Goal: Transaction & Acquisition: Purchase product/service

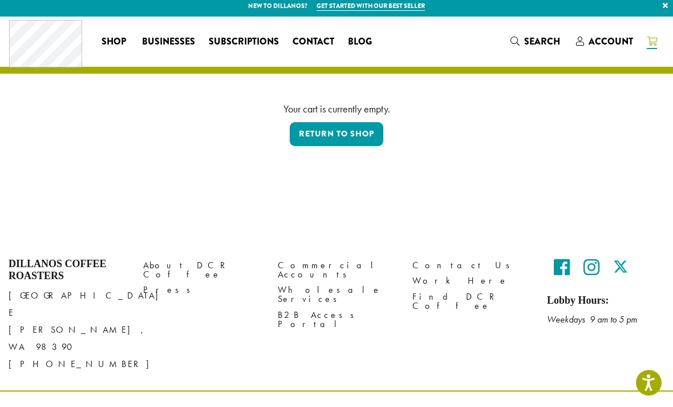
click at [164, 43] on span "Businesses" at bounding box center [168, 42] width 53 height 14
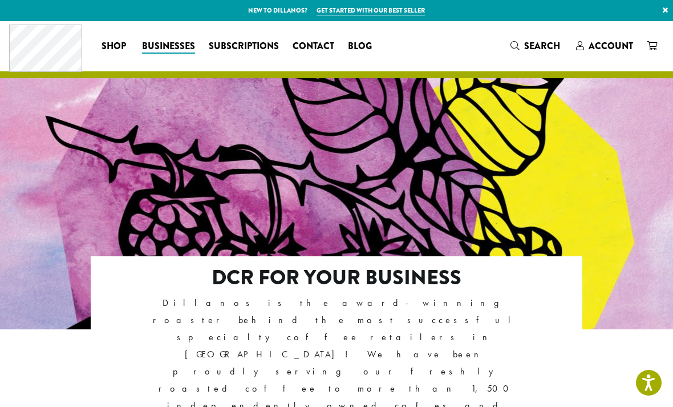
click at [381, 12] on link "Get started with our best seller" at bounding box center [371, 11] width 108 height 10
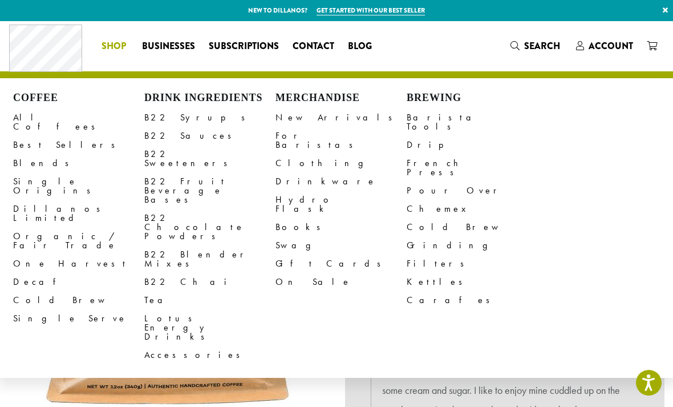
click at [40, 139] on link "Best Sellers" at bounding box center [78, 145] width 131 height 18
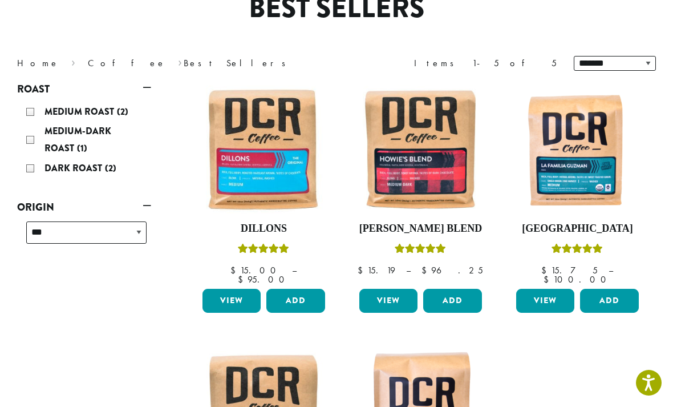
scroll to position [114, 0]
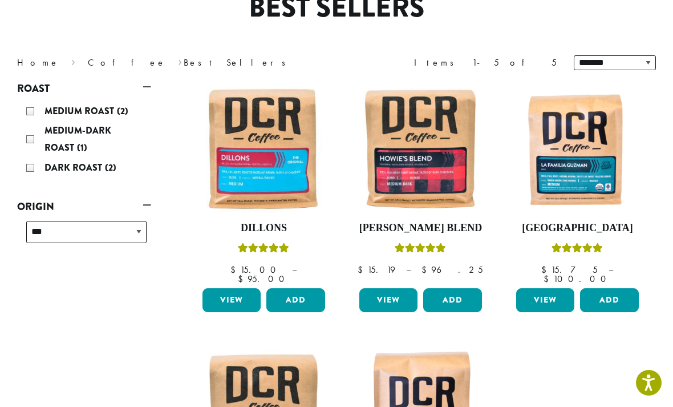
click at [388, 295] on link "View" at bounding box center [388, 300] width 58 height 24
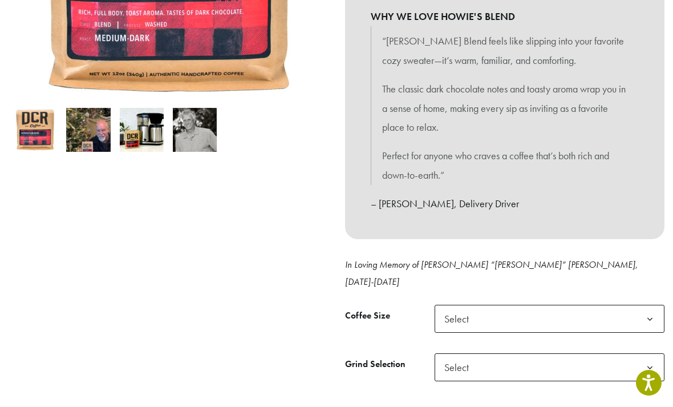
scroll to position [326, 0]
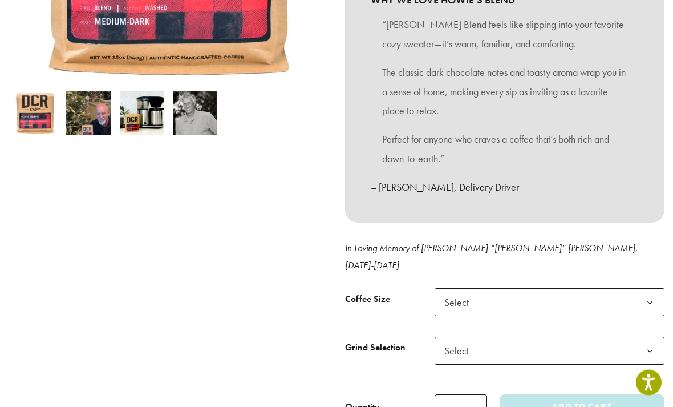
click at [646, 289] on b at bounding box center [650, 303] width 28 height 28
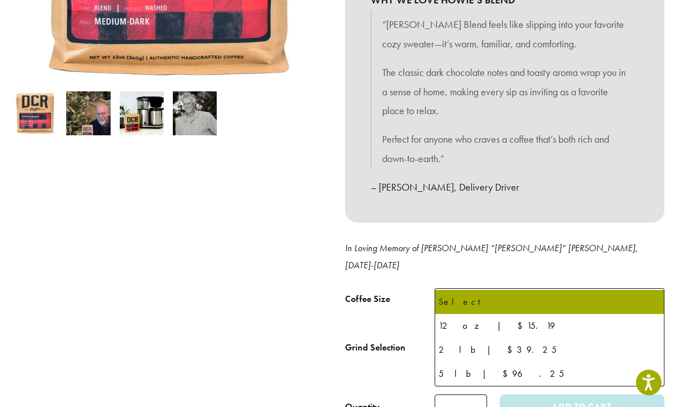
scroll to position [327, 0]
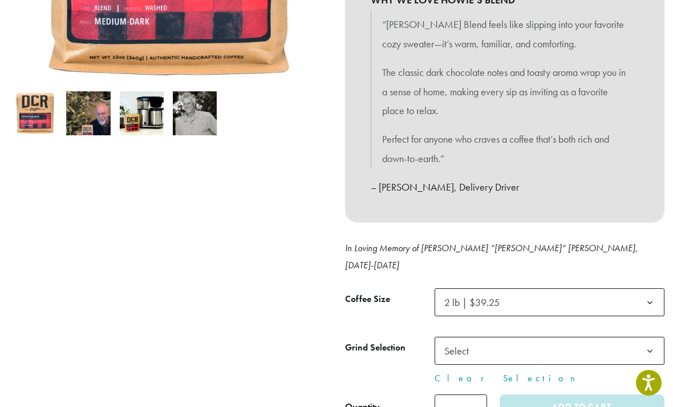
click at [643, 337] on b at bounding box center [650, 351] width 28 height 28
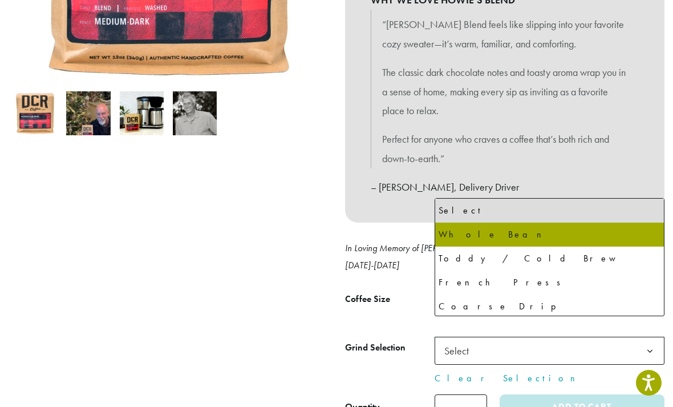
select select "**********"
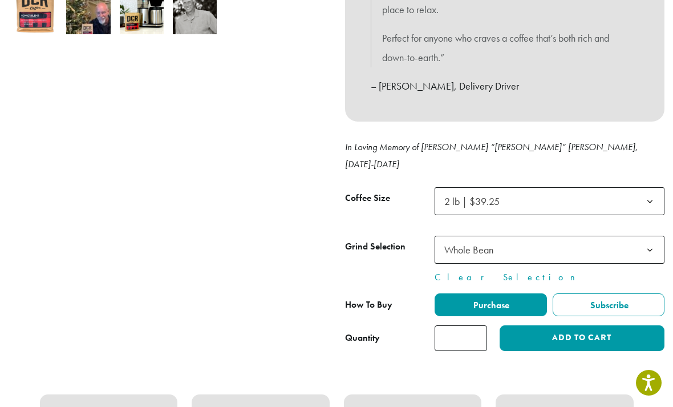
scroll to position [430, 0]
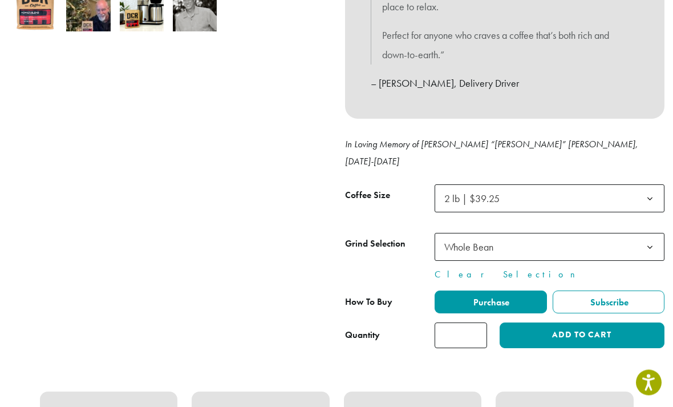
click at [568, 323] on button "Add to cart" at bounding box center [582, 336] width 165 height 26
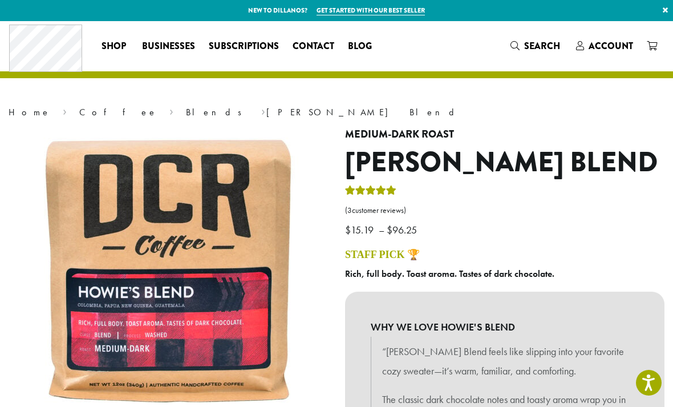
click at [654, 48] on icon at bounding box center [652, 45] width 10 height 9
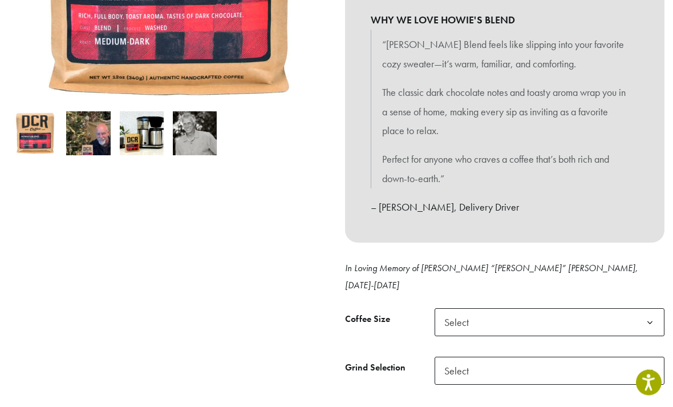
scroll to position [307, 0]
click at [640, 309] on b at bounding box center [650, 323] width 28 height 28
click at [641, 357] on b at bounding box center [650, 371] width 28 height 28
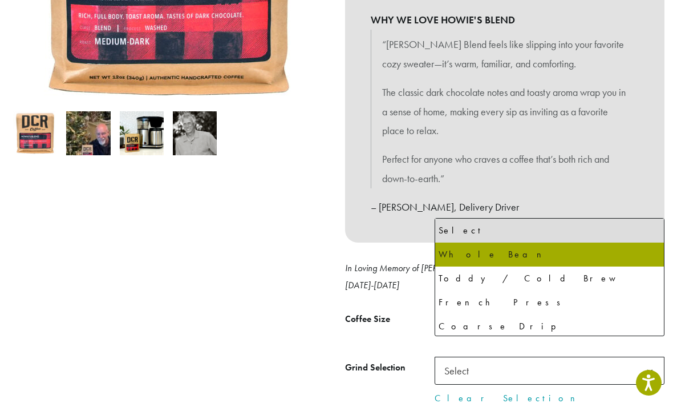
select select "**********"
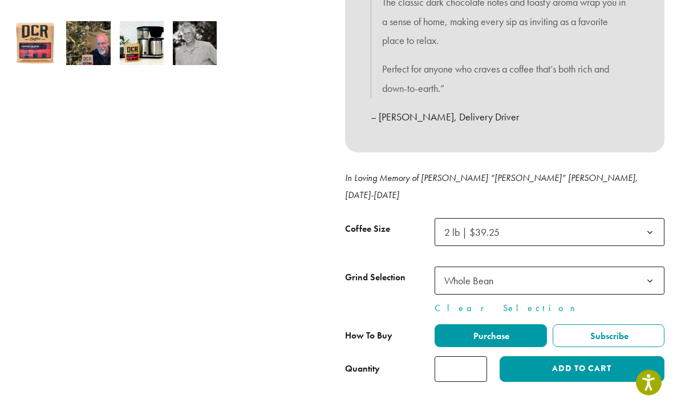
scroll to position [405, 0]
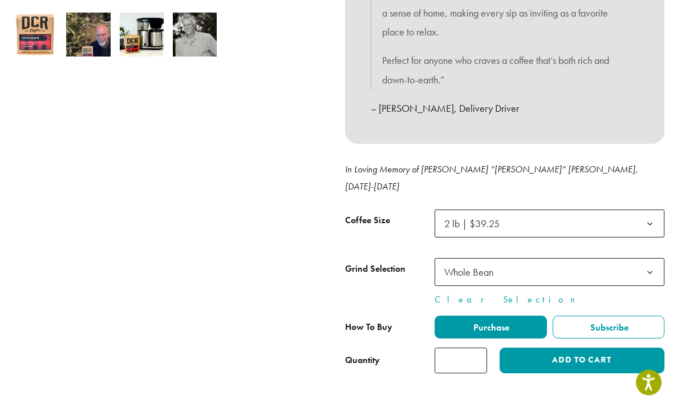
click at [506, 322] on span "Purchase" at bounding box center [491, 328] width 38 height 12
click at [582, 348] on button "Add to cart" at bounding box center [582, 361] width 165 height 26
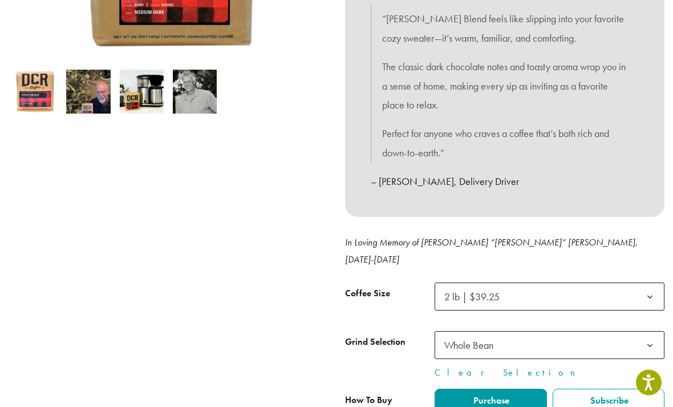
scroll to position [333, 0]
click at [462, 366] on link "Clear Selection" at bounding box center [550, 373] width 230 height 14
select select
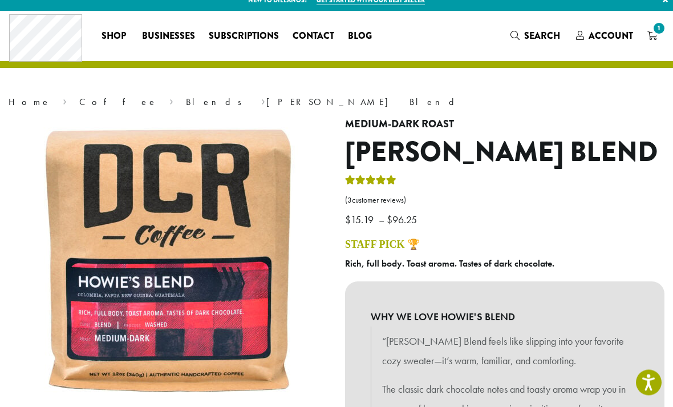
scroll to position [0, 0]
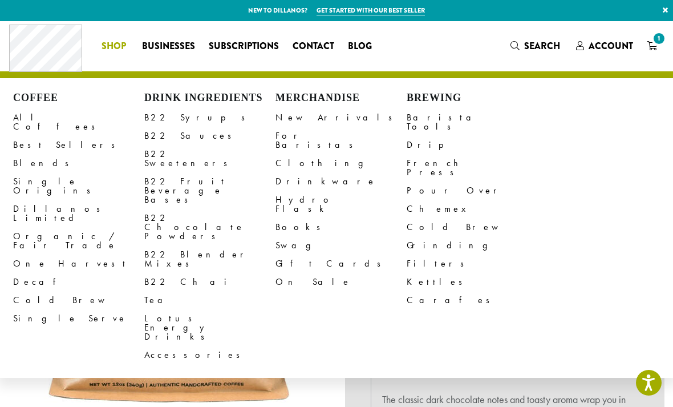
click at [44, 227] on link "Organic / Fair Trade" at bounding box center [78, 240] width 131 height 27
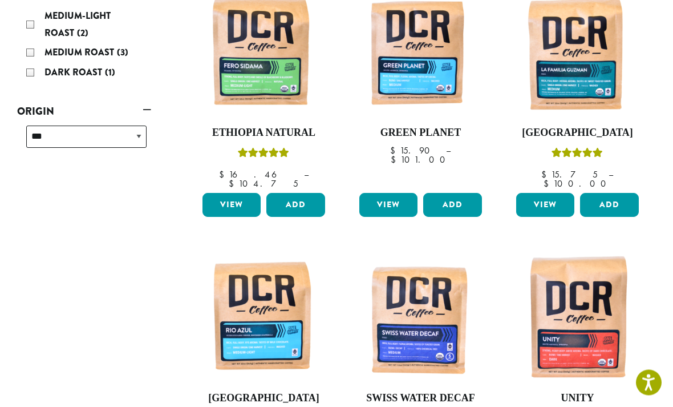
scroll to position [213, 0]
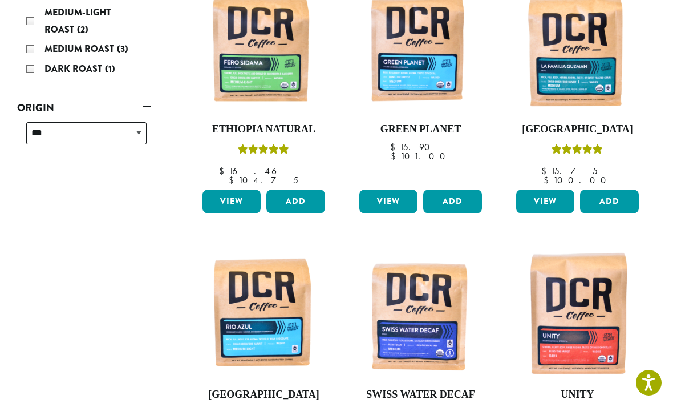
click at [586, 305] on img at bounding box center [577, 315] width 128 height 128
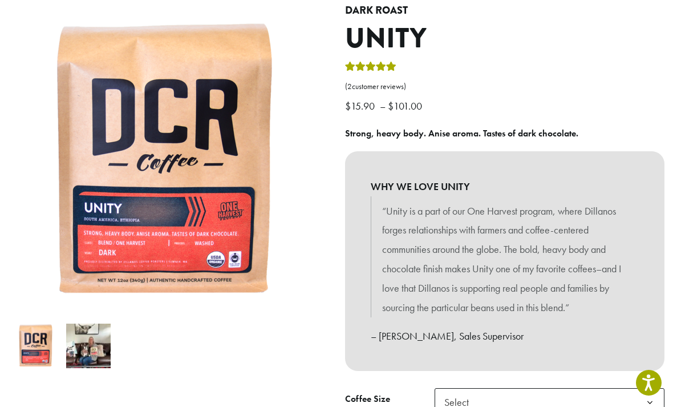
scroll to position [123, 0]
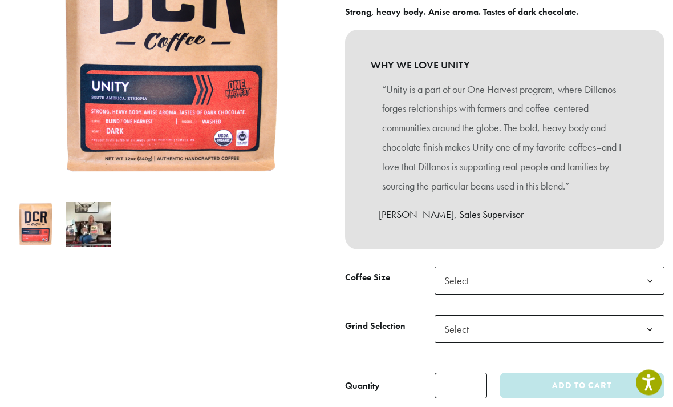
click at [643, 273] on b at bounding box center [650, 282] width 28 height 28
click at [645, 326] on b at bounding box center [650, 329] width 28 height 28
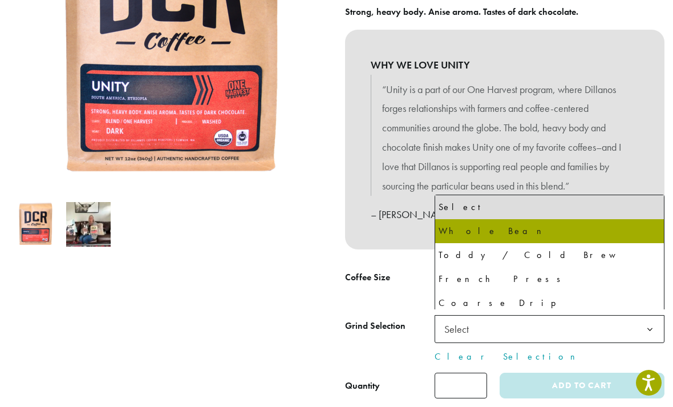
select select "**********"
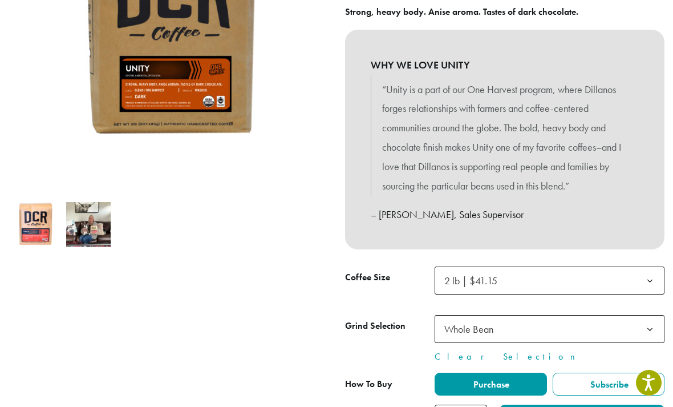
click at [505, 380] on span "Purchase" at bounding box center [491, 384] width 38 height 12
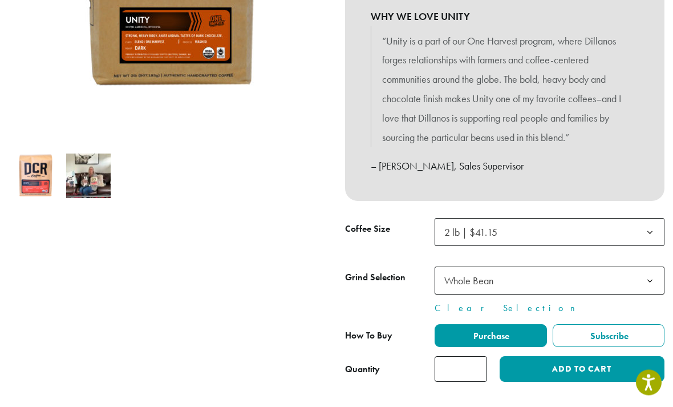
scroll to position [297, 0]
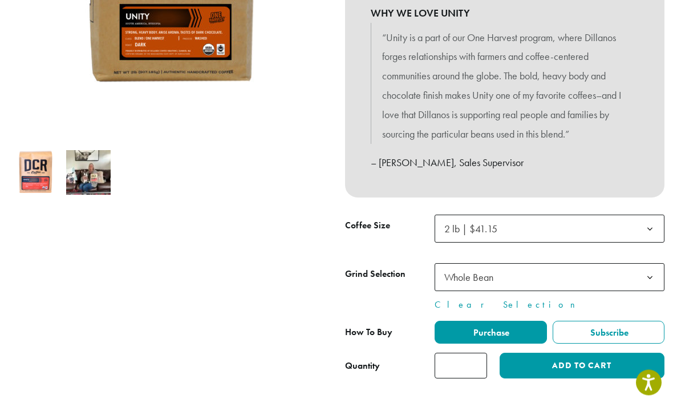
click at [570, 362] on button "Add to cart" at bounding box center [582, 366] width 165 height 26
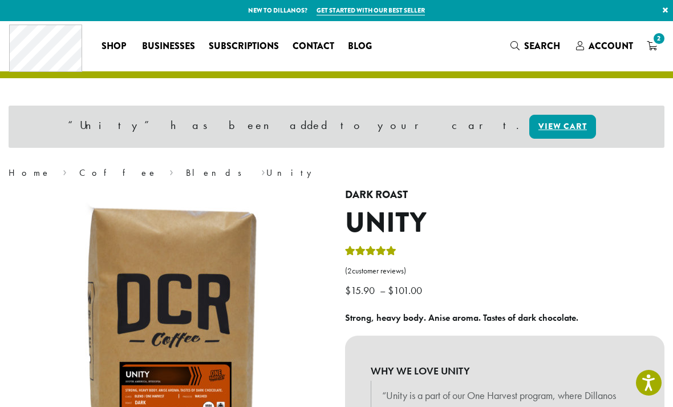
click at [654, 41] on span "2" at bounding box center [658, 38] width 15 height 15
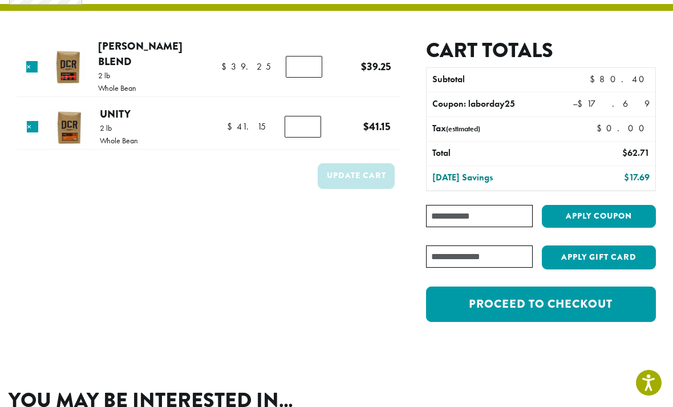
scroll to position [52, 0]
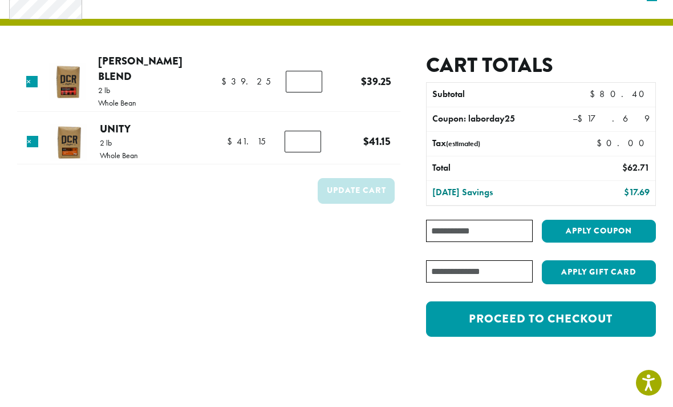
click at [576, 323] on link "Proceed to checkout" at bounding box center [541, 318] width 230 height 35
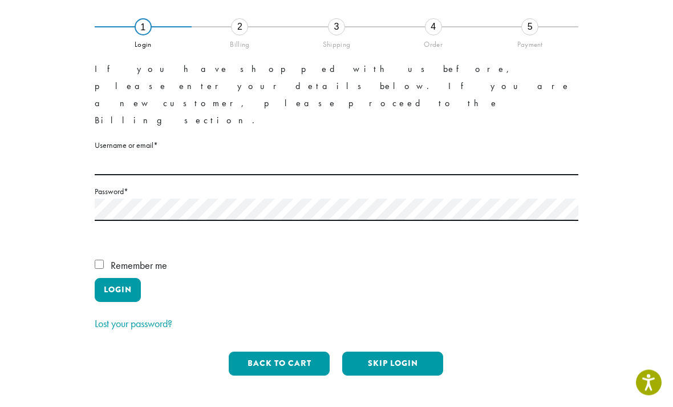
scroll to position [79, 0]
click at [402, 351] on button "Skip Login" at bounding box center [392, 363] width 101 height 24
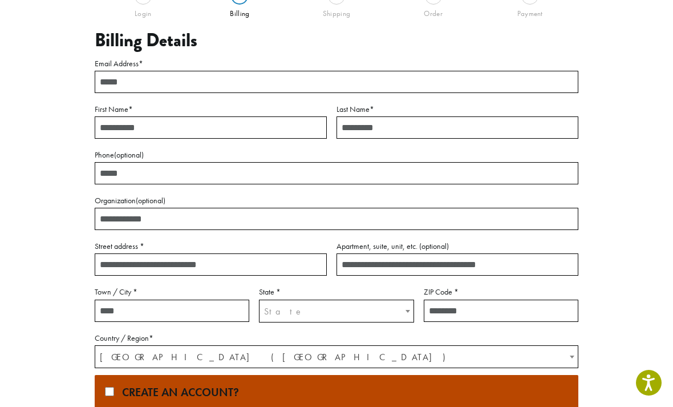
scroll to position [108, 0]
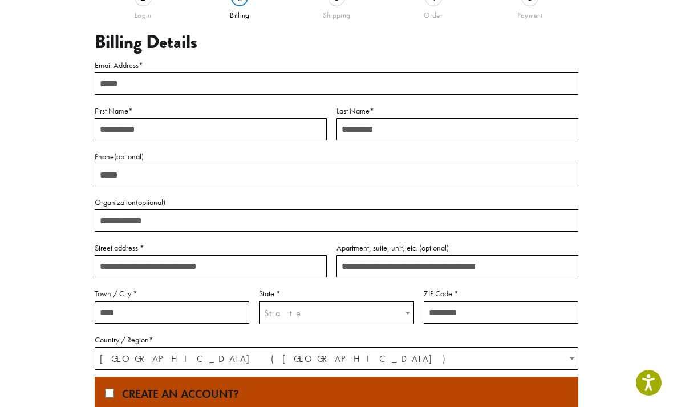
click at [111, 82] on input "Email Address *" at bounding box center [337, 83] width 484 height 22
type input "**********"
click at [128, 135] on input "First Name *" at bounding box center [211, 129] width 232 height 22
type input "*"
click at [399, 120] on input "Last Name *" at bounding box center [458, 129] width 242 height 22
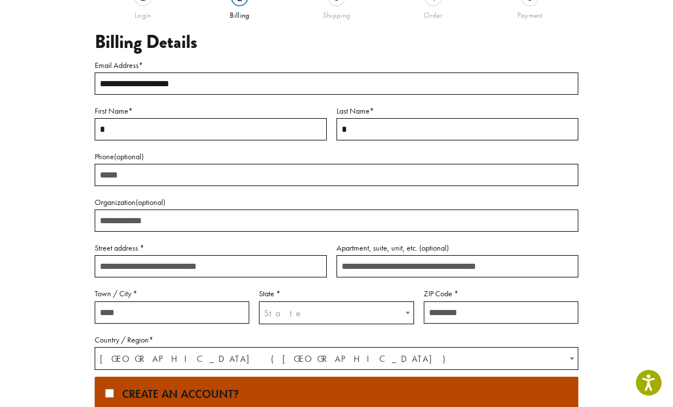
scroll to position [108, 0]
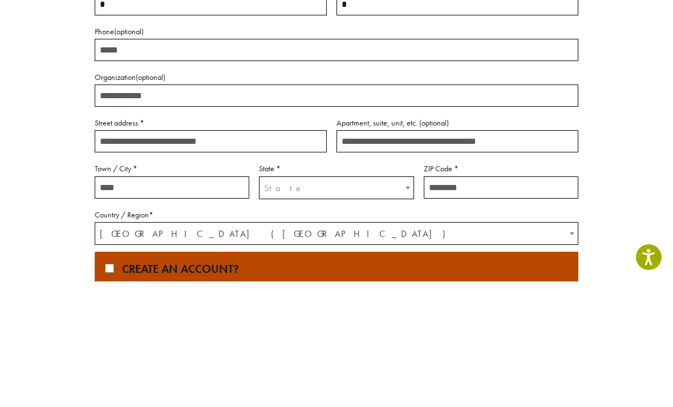
type input "*"
click at [115, 256] on input "Street address *" at bounding box center [211, 267] width 232 height 22
type input "**********"
click at [178, 302] on input "Town / City *" at bounding box center [172, 313] width 155 height 22
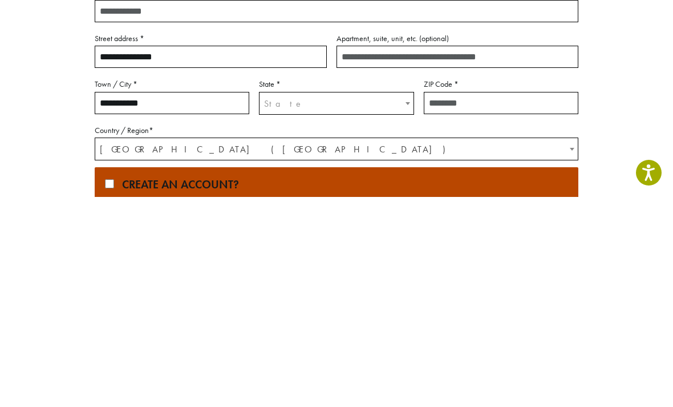
type input "**********"
click at [301, 302] on span "State" at bounding box center [336, 313] width 153 height 22
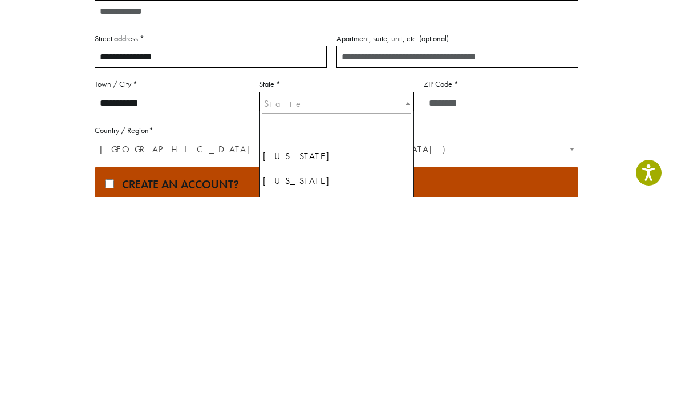
scroll to position [1007, 0]
select select "**"
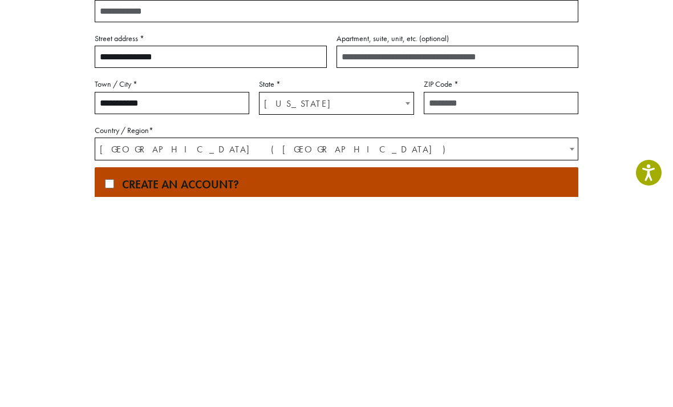
scroll to position [318, 0]
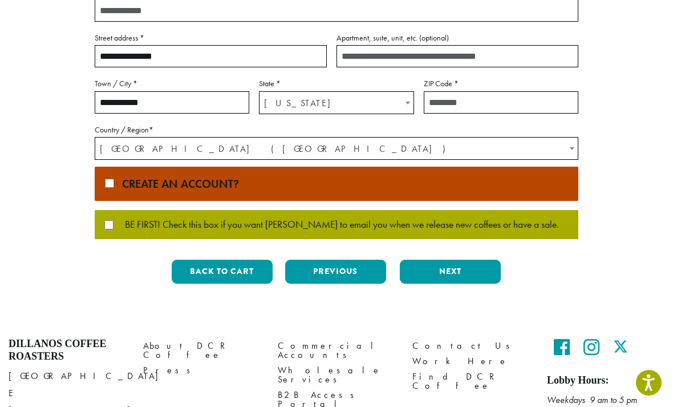
click at [485, 101] on input "ZIP Code *" at bounding box center [501, 102] width 155 height 22
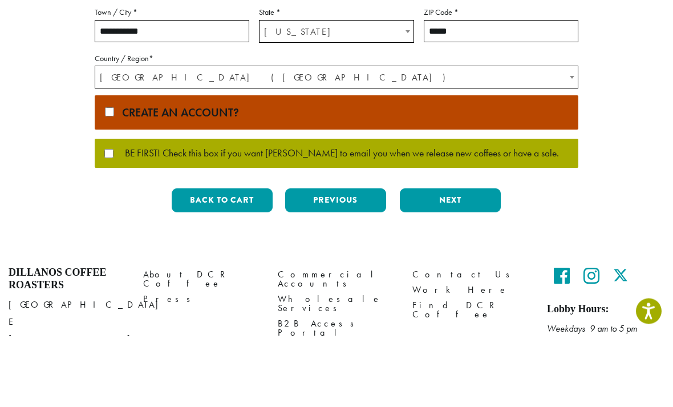
type input "*****"
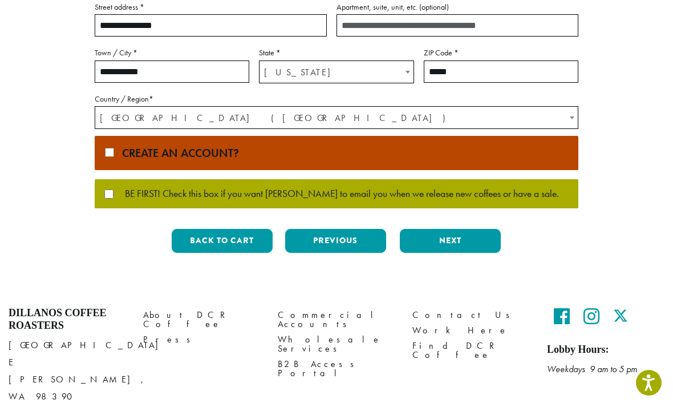
click at [459, 244] on button "Next" at bounding box center [450, 241] width 101 height 24
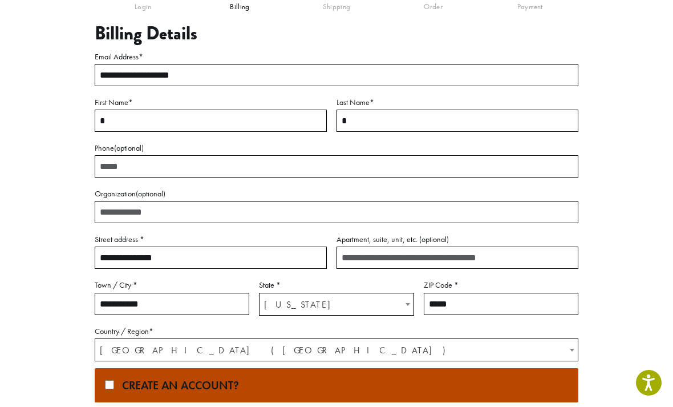
scroll to position [47, 0]
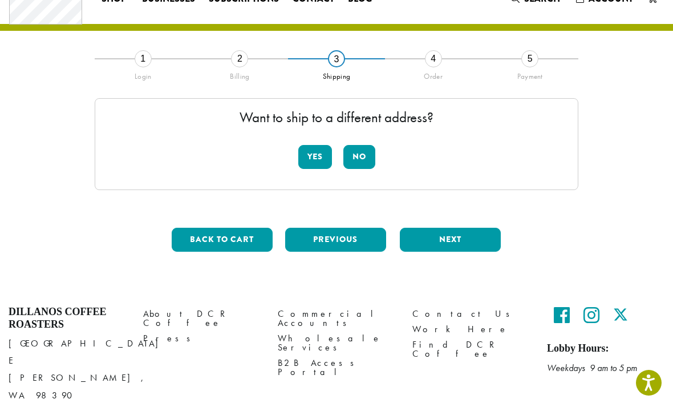
click at [357, 156] on button "No" at bounding box center [359, 157] width 32 height 24
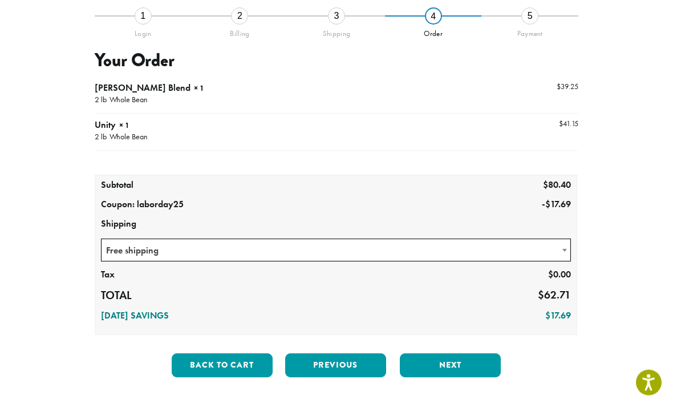
click at [560, 250] on span at bounding box center [564, 251] width 11 height 22
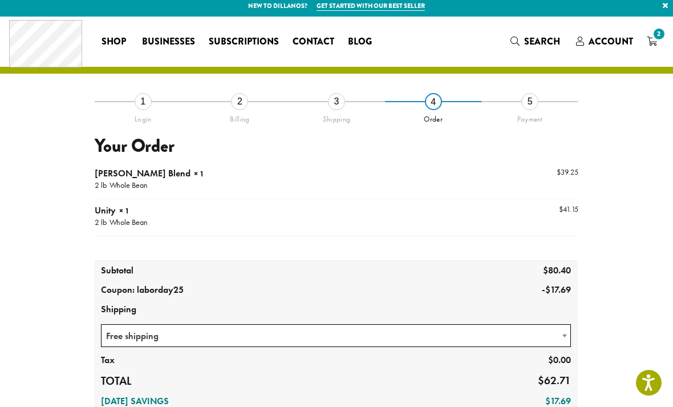
scroll to position [0, 0]
